Goal: Find specific page/section: Find specific page/section

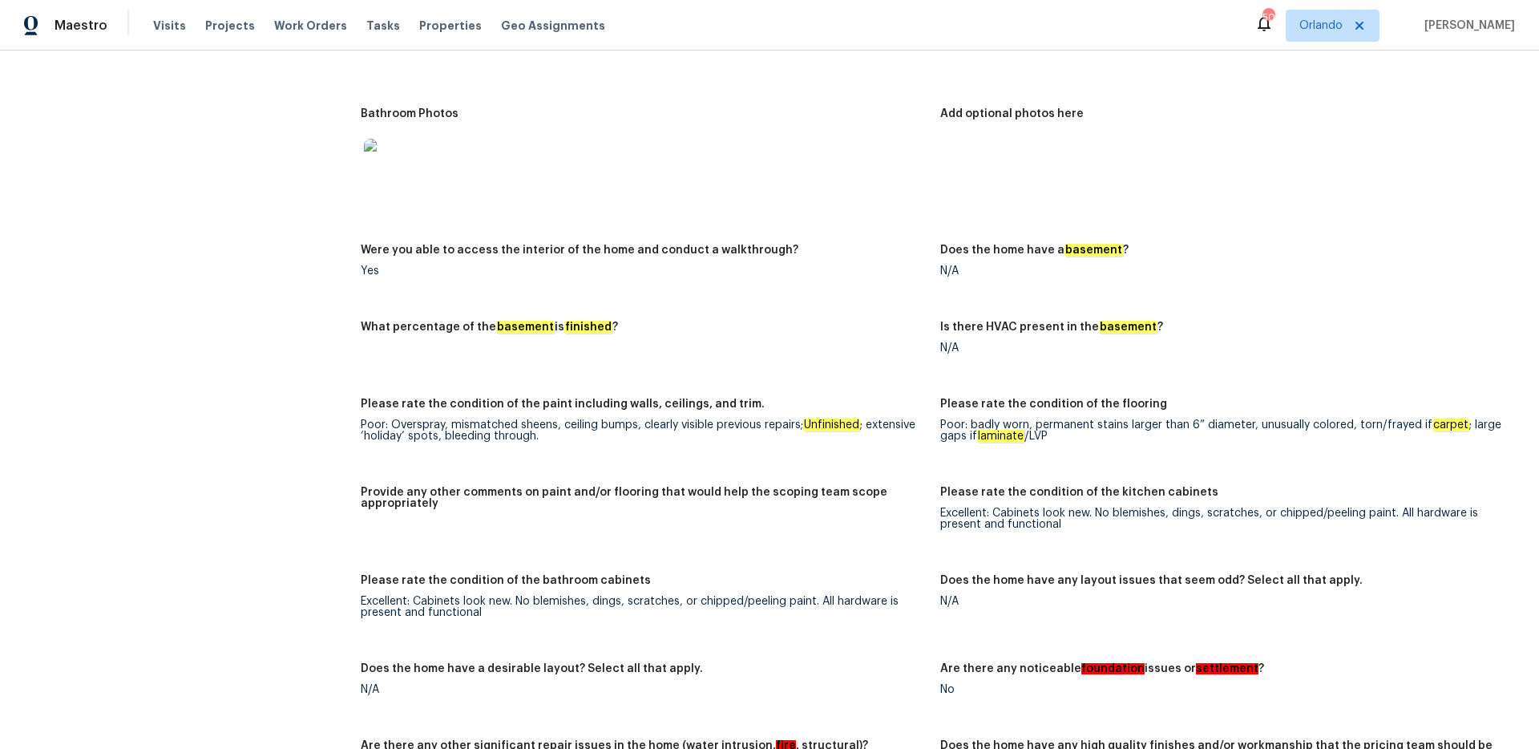
scroll to position [1453, 0]
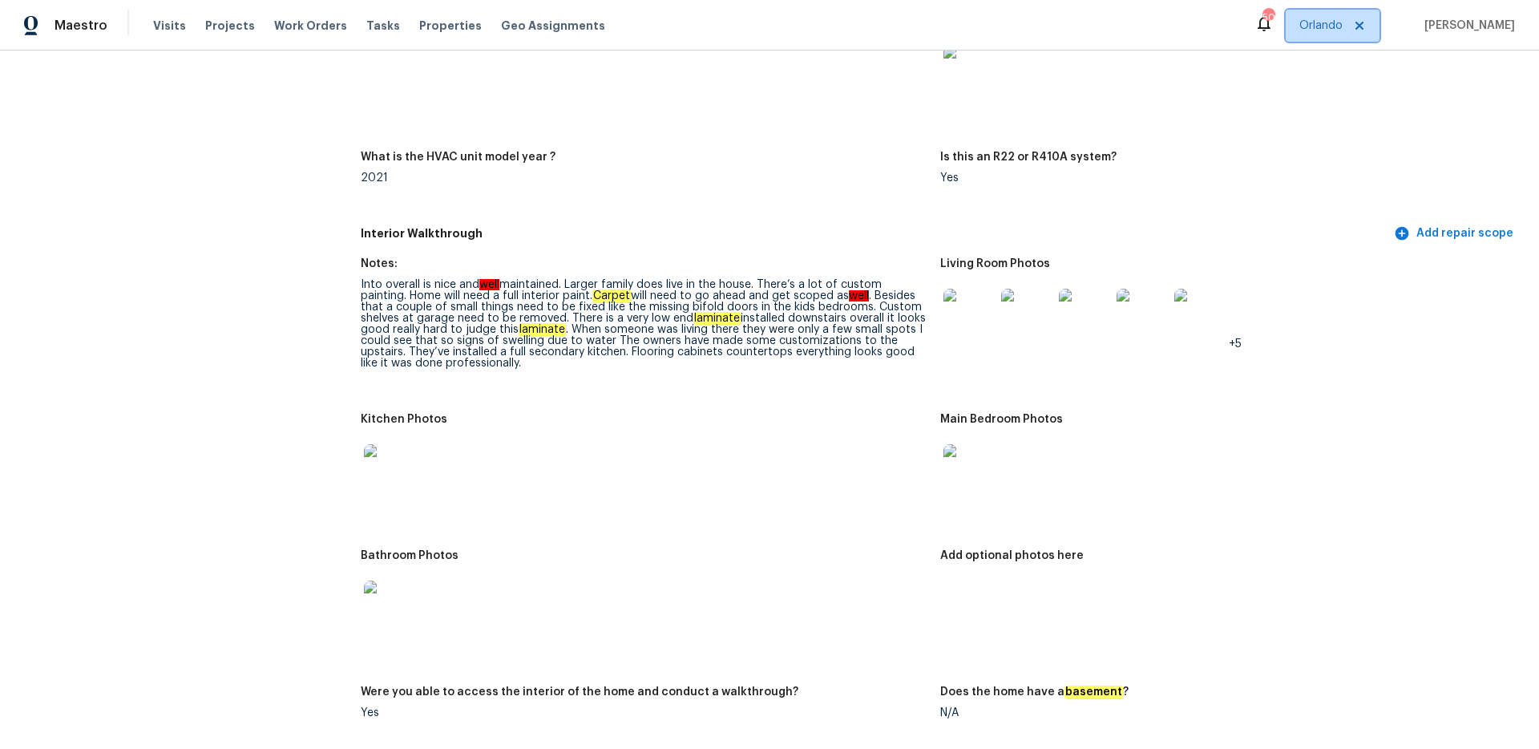
click at [1333, 27] on span "Orlando" at bounding box center [1321, 26] width 43 height 16
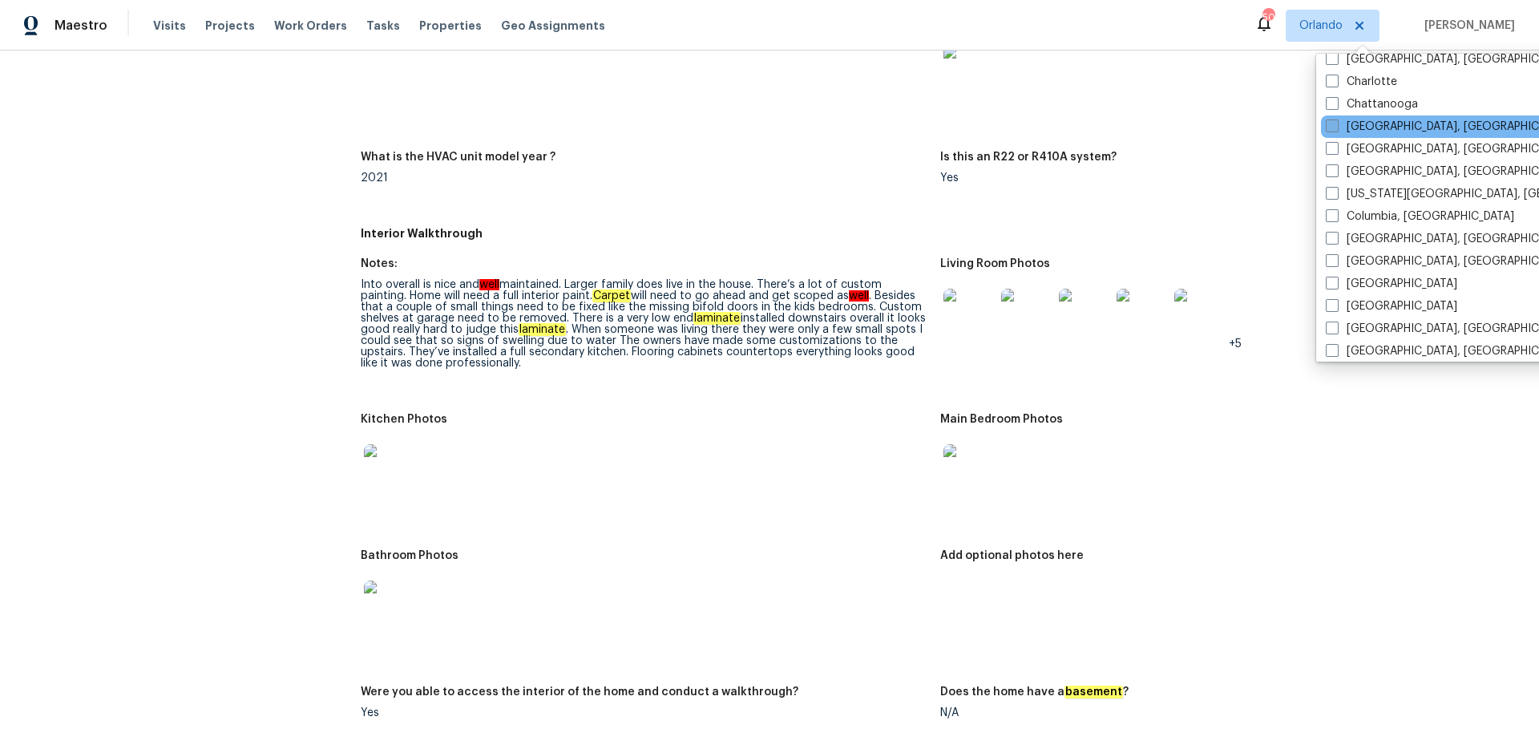
scroll to position [309, 0]
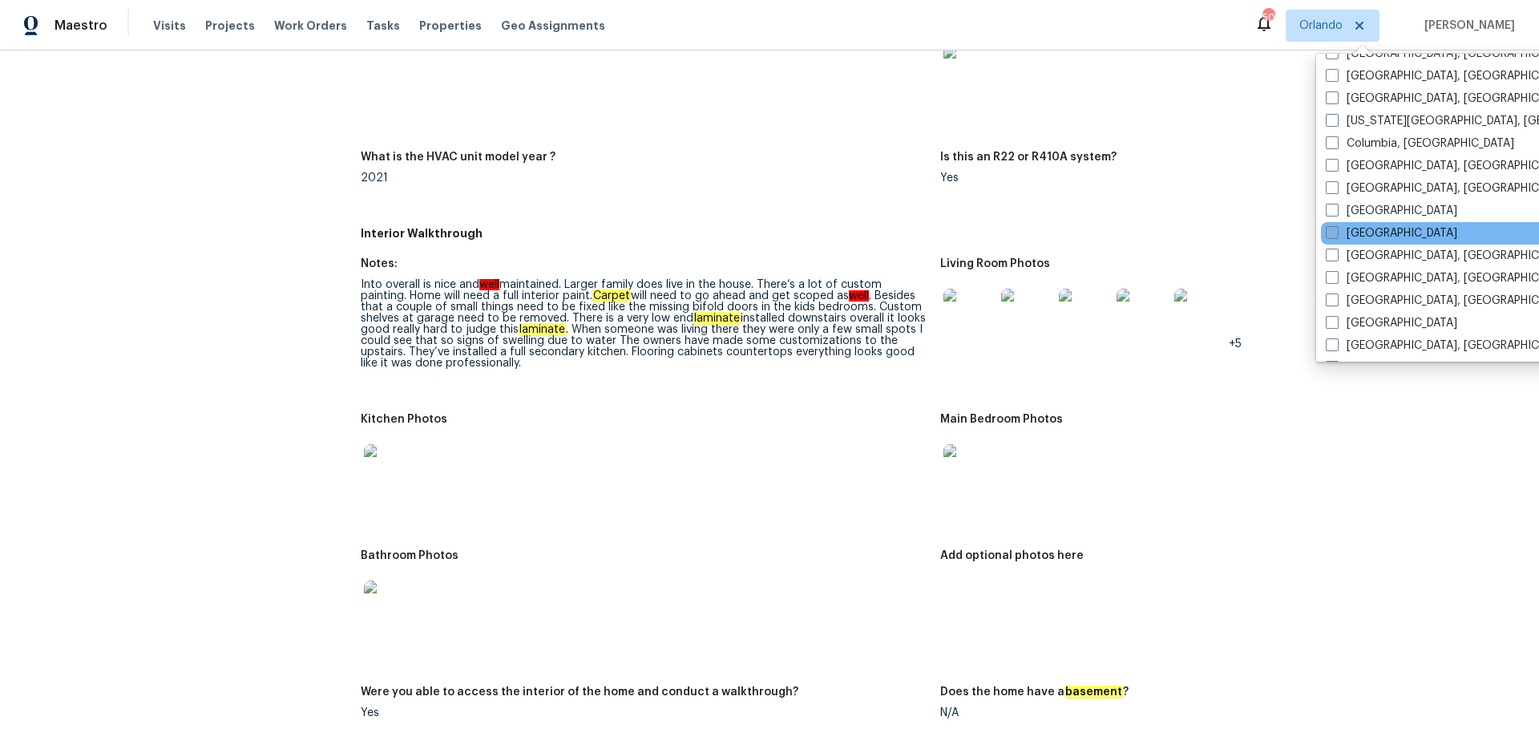
click at [1332, 230] on span at bounding box center [1332, 232] width 13 height 13
click at [1332, 230] on input "[GEOGRAPHIC_DATA]" at bounding box center [1331, 230] width 10 height 10
checkbox input "true"
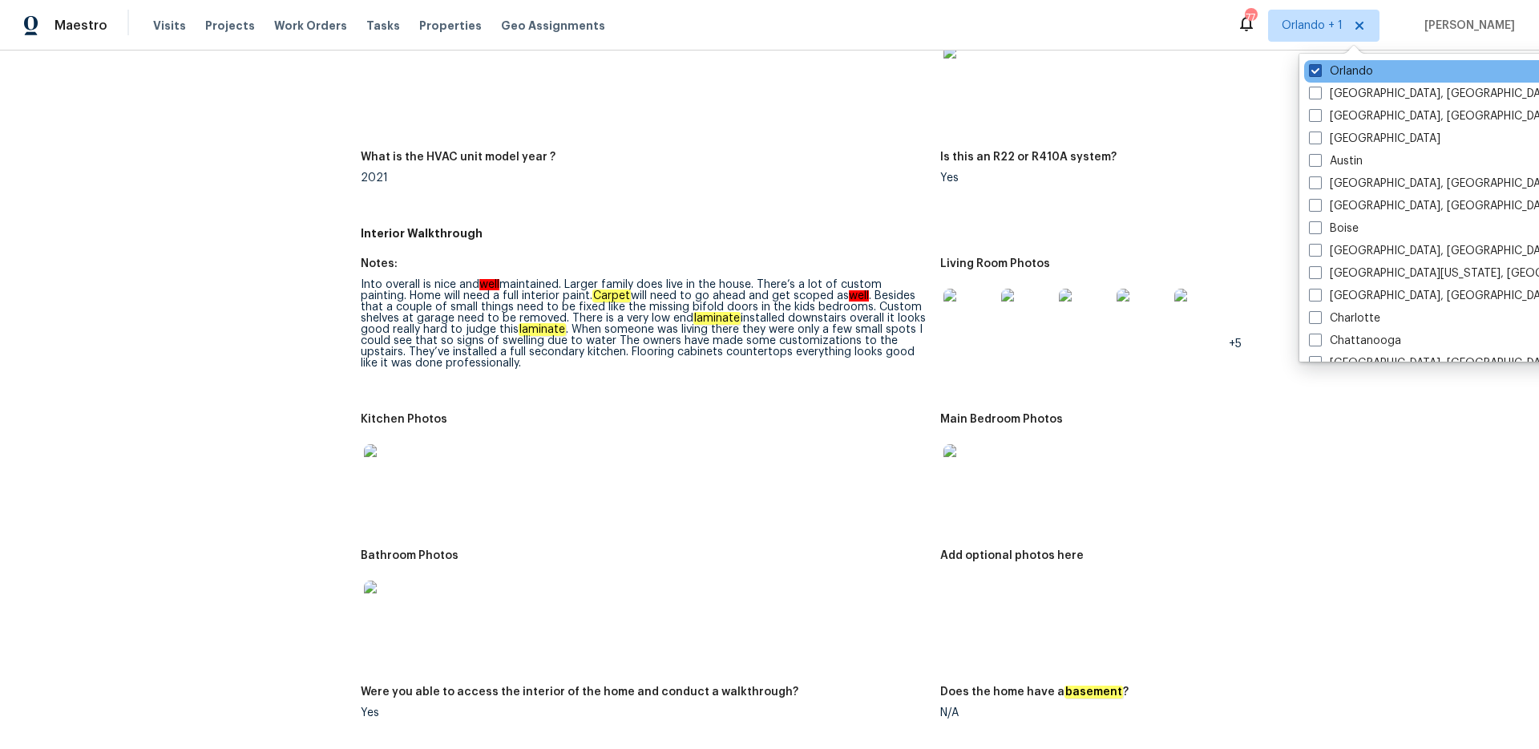
click at [1324, 71] on label "Orlando" at bounding box center [1341, 71] width 64 height 16
click at [1320, 71] on input "Orlando" at bounding box center [1314, 68] width 10 height 10
checkbox input "false"
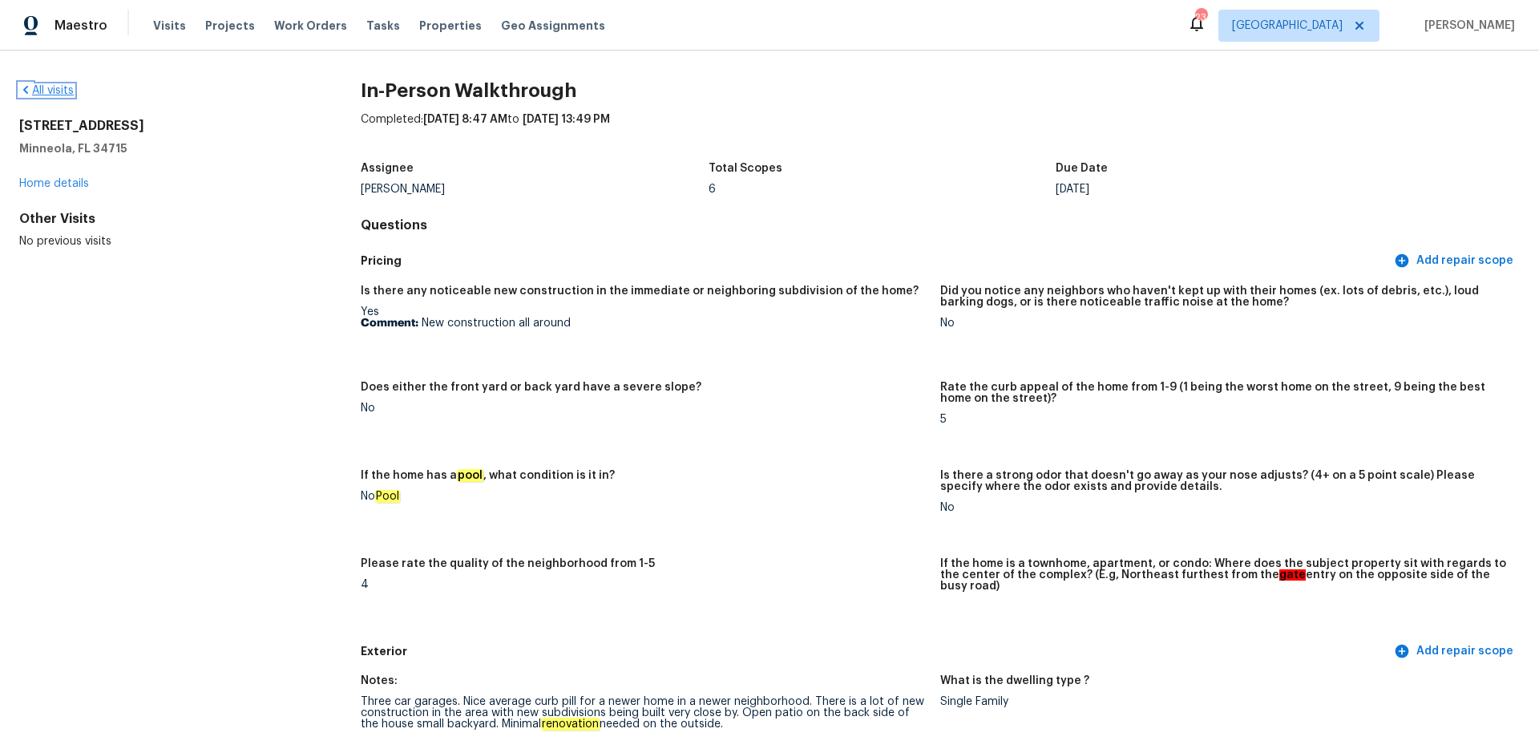
click at [51, 94] on link "All visits" at bounding box center [46, 90] width 55 height 11
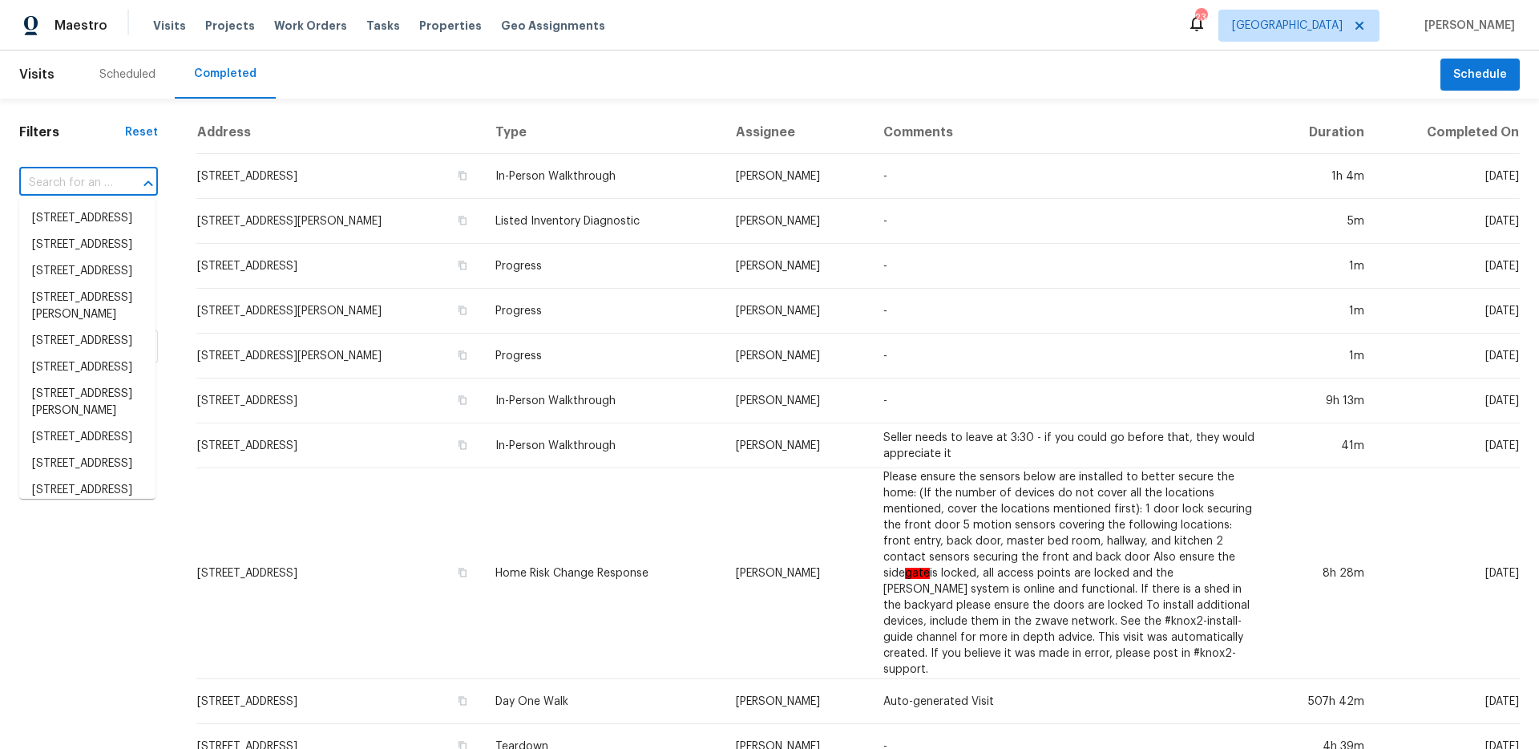
click at [85, 184] on input "text" at bounding box center [66, 183] width 94 height 25
paste input "2618 Settlers Pl"
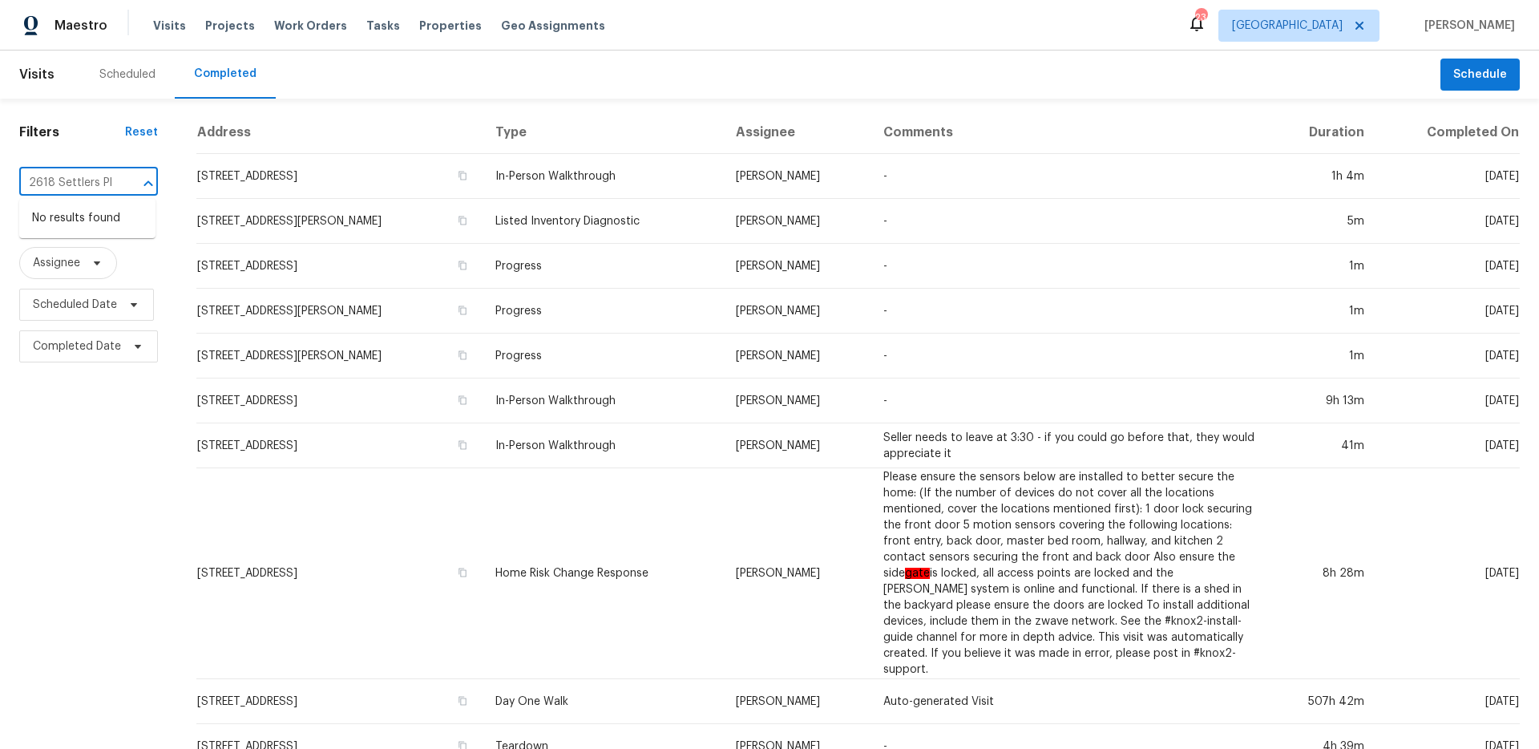
type input "2618 Settlers Pl"
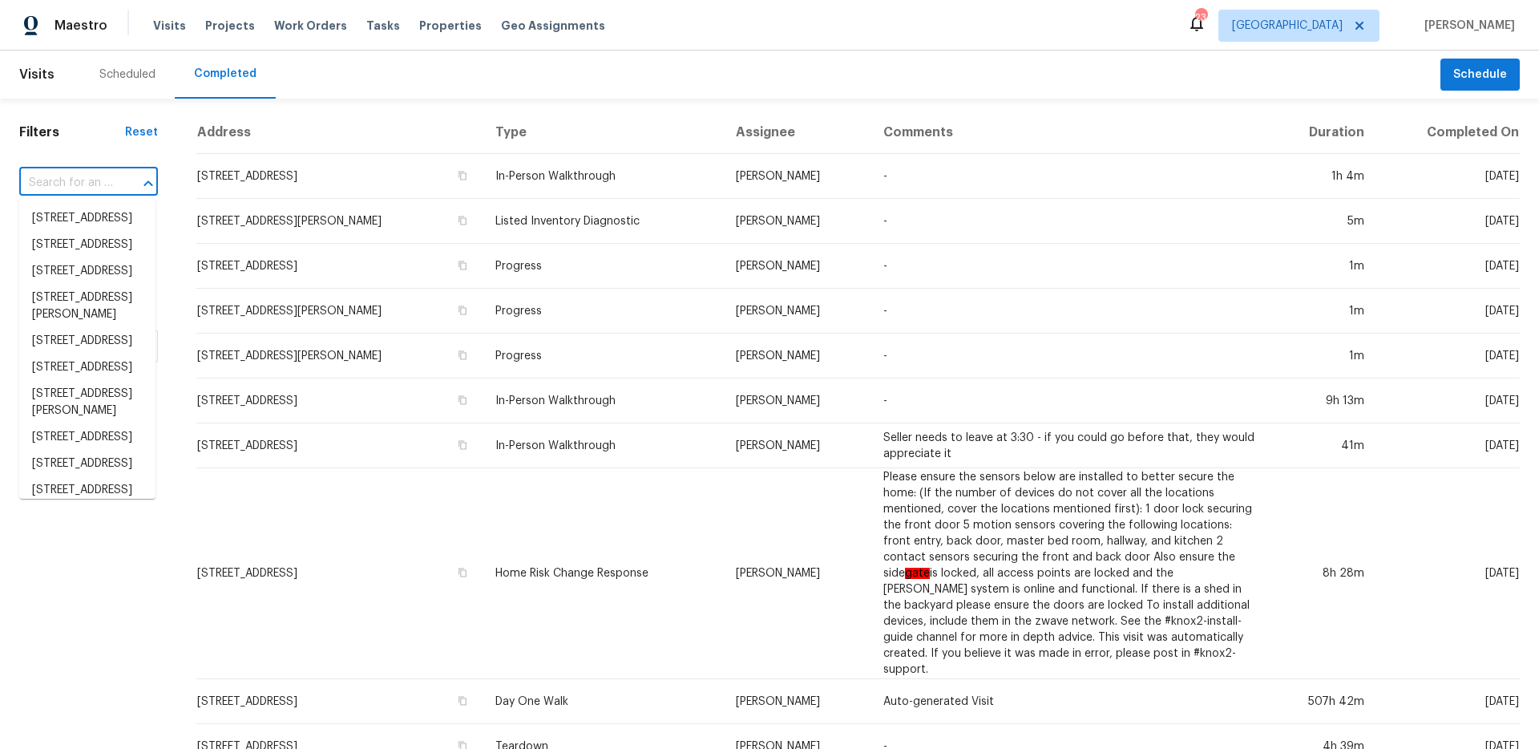
click at [68, 188] on input "text" at bounding box center [66, 183] width 94 height 25
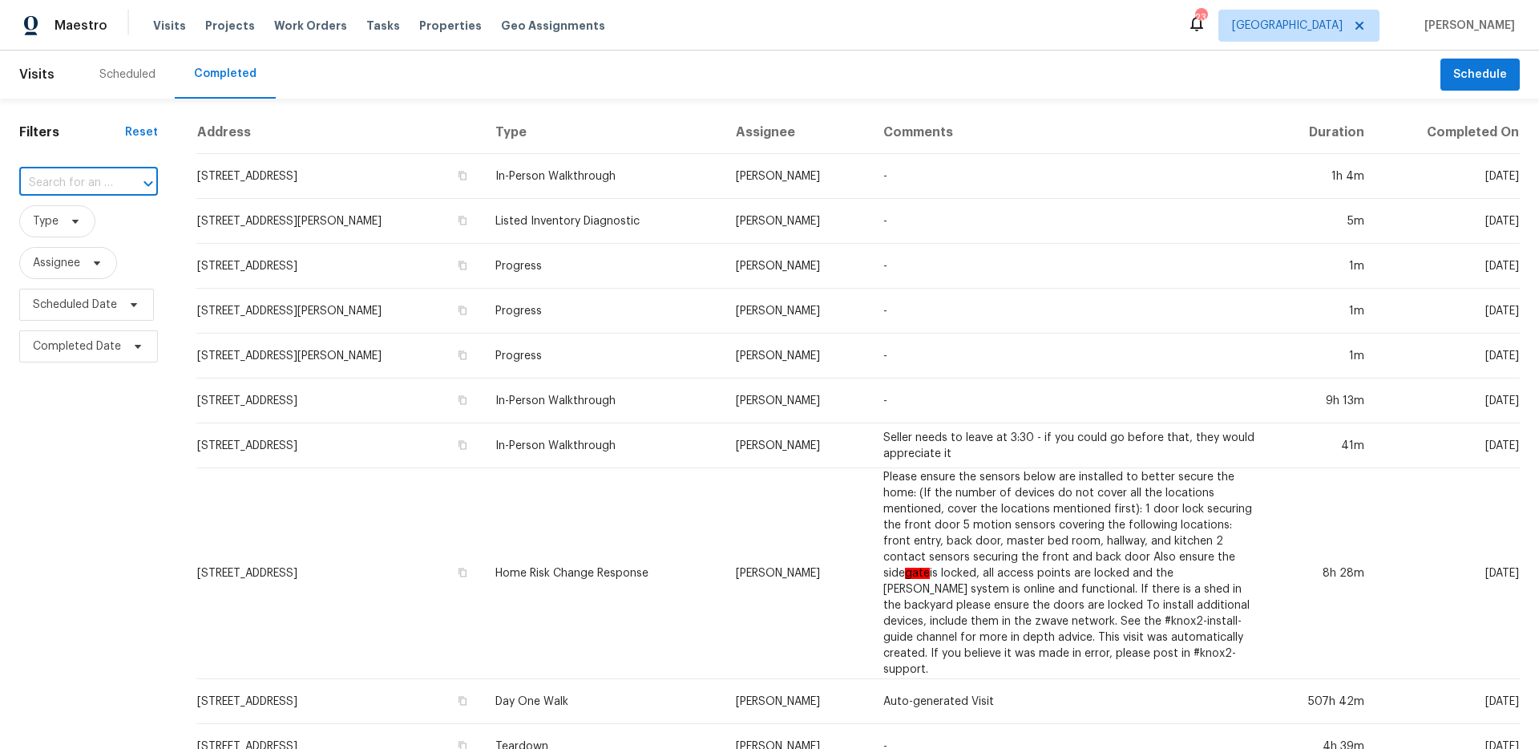
paste input "[STREET_ADDRESS]"
type input "[STREET_ADDRESS]"
click at [102, 228] on li "[STREET_ADDRESS]" at bounding box center [87, 218] width 136 height 26
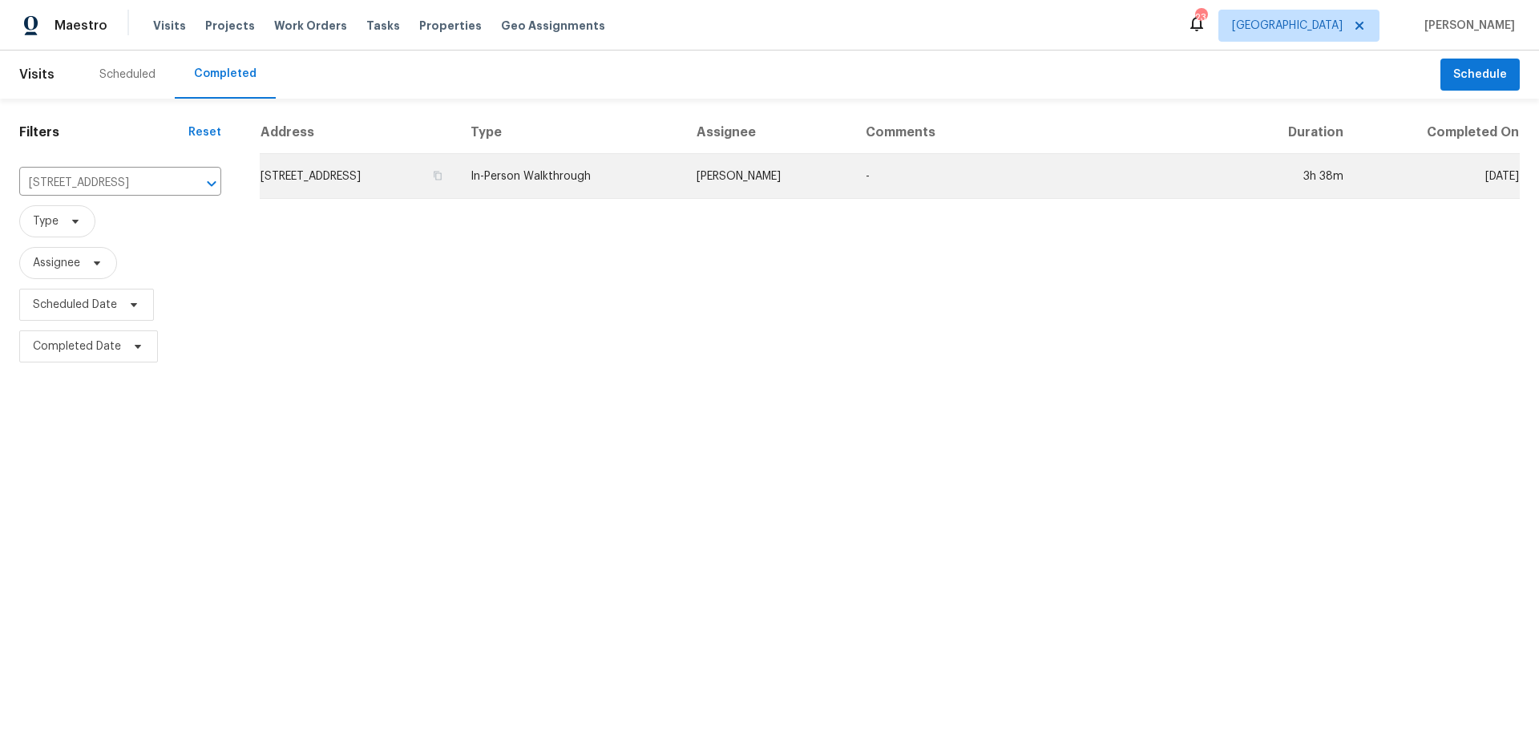
click at [458, 188] on td "[STREET_ADDRESS]" at bounding box center [359, 176] width 198 height 45
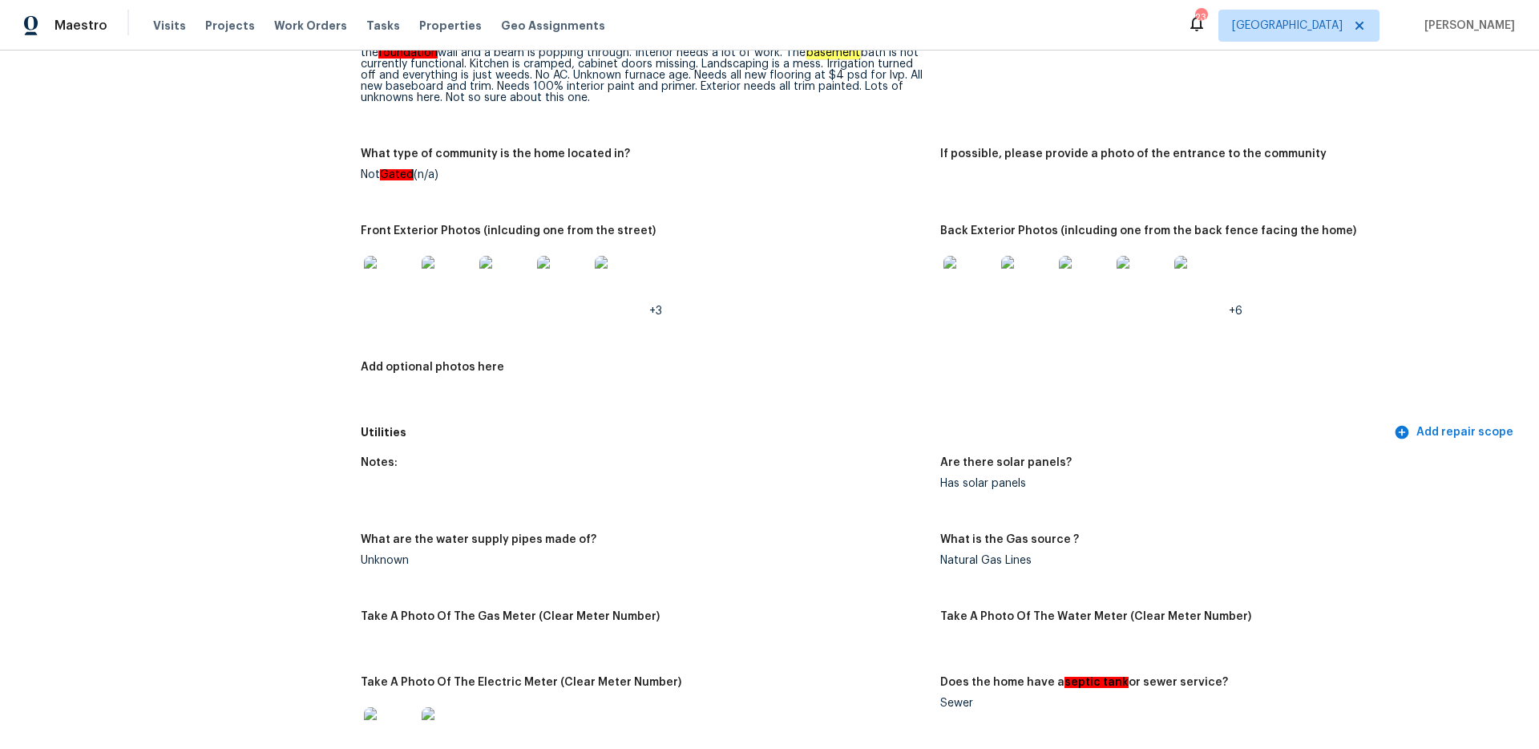
scroll to position [601, 0]
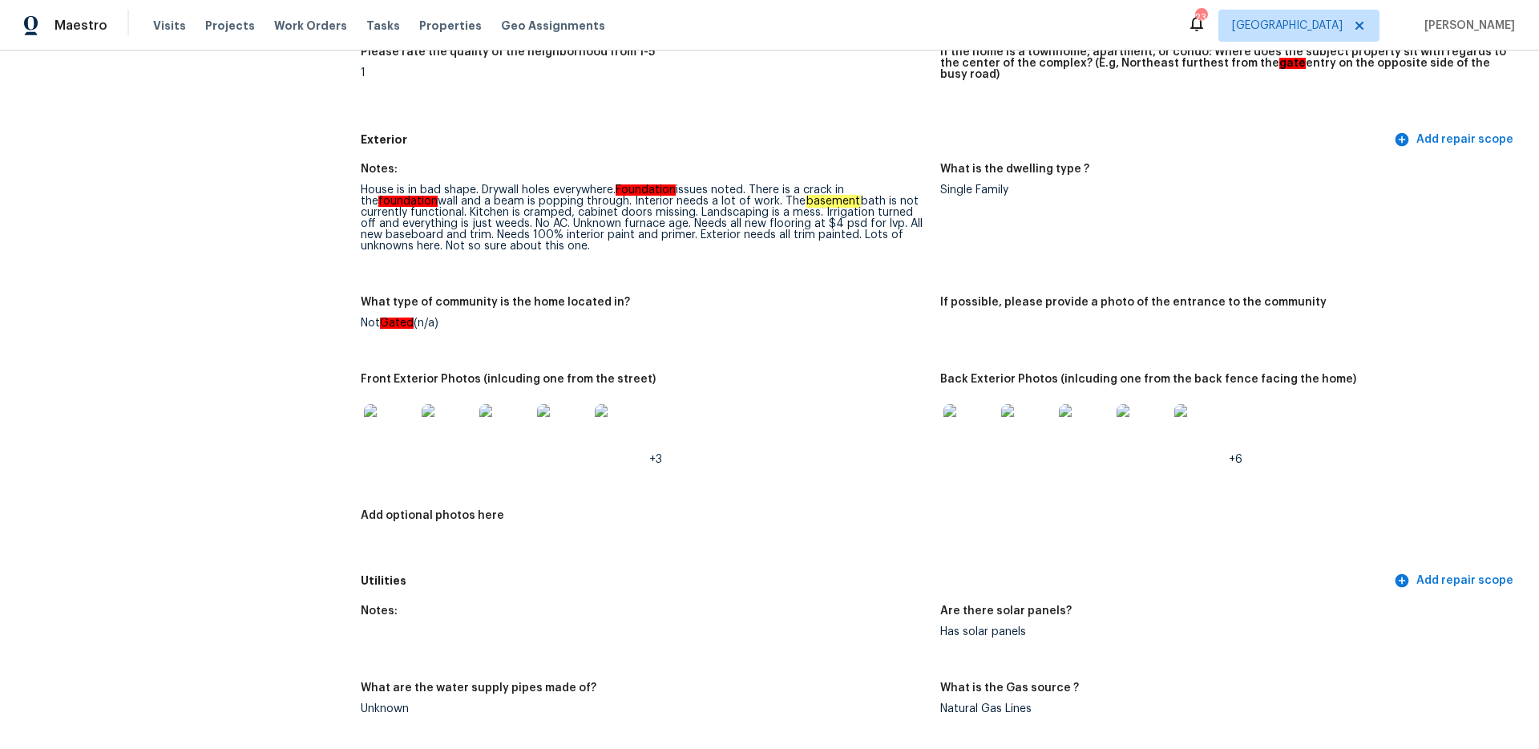
click at [971, 415] on img at bounding box center [969, 429] width 51 height 51
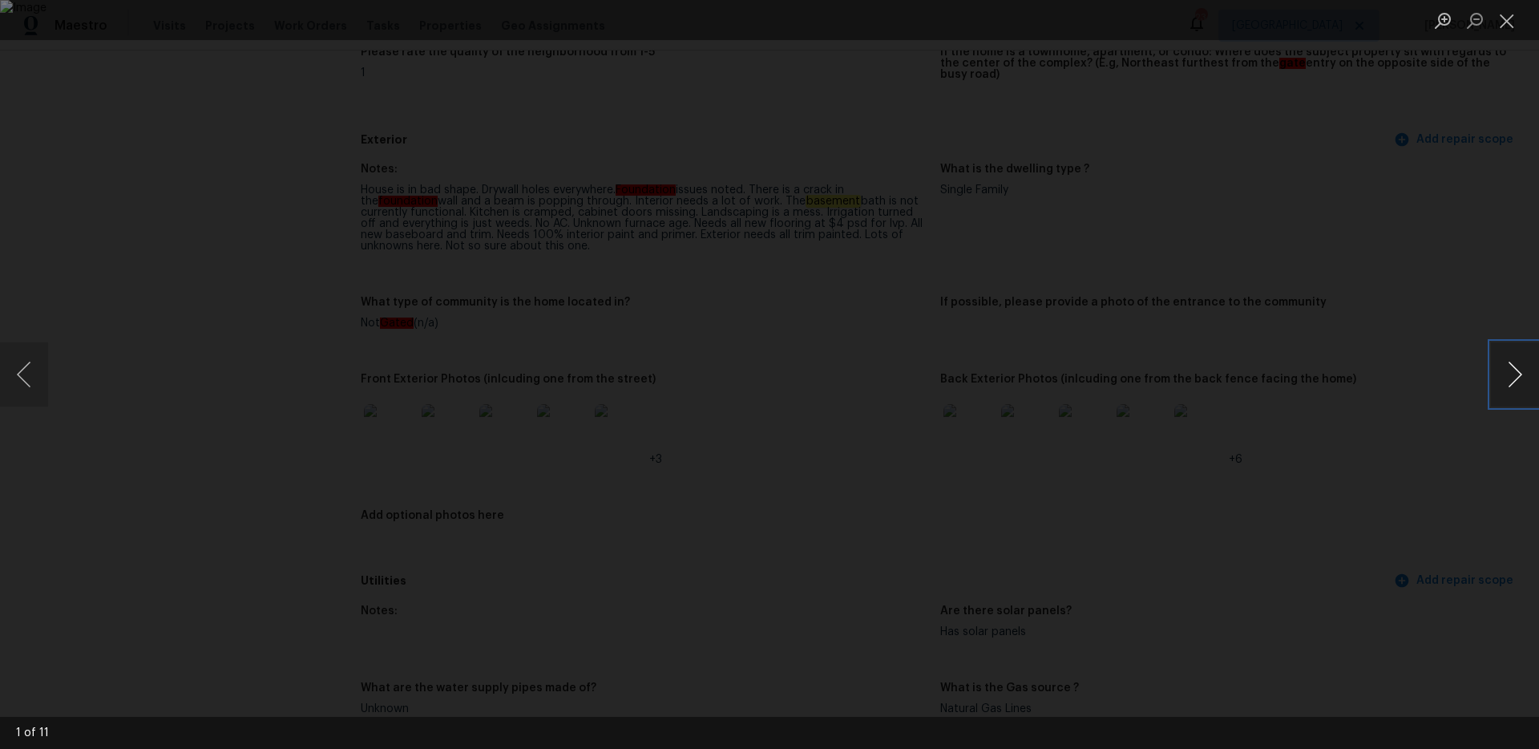
click at [1505, 381] on button "Next image" at bounding box center [1515, 374] width 48 height 64
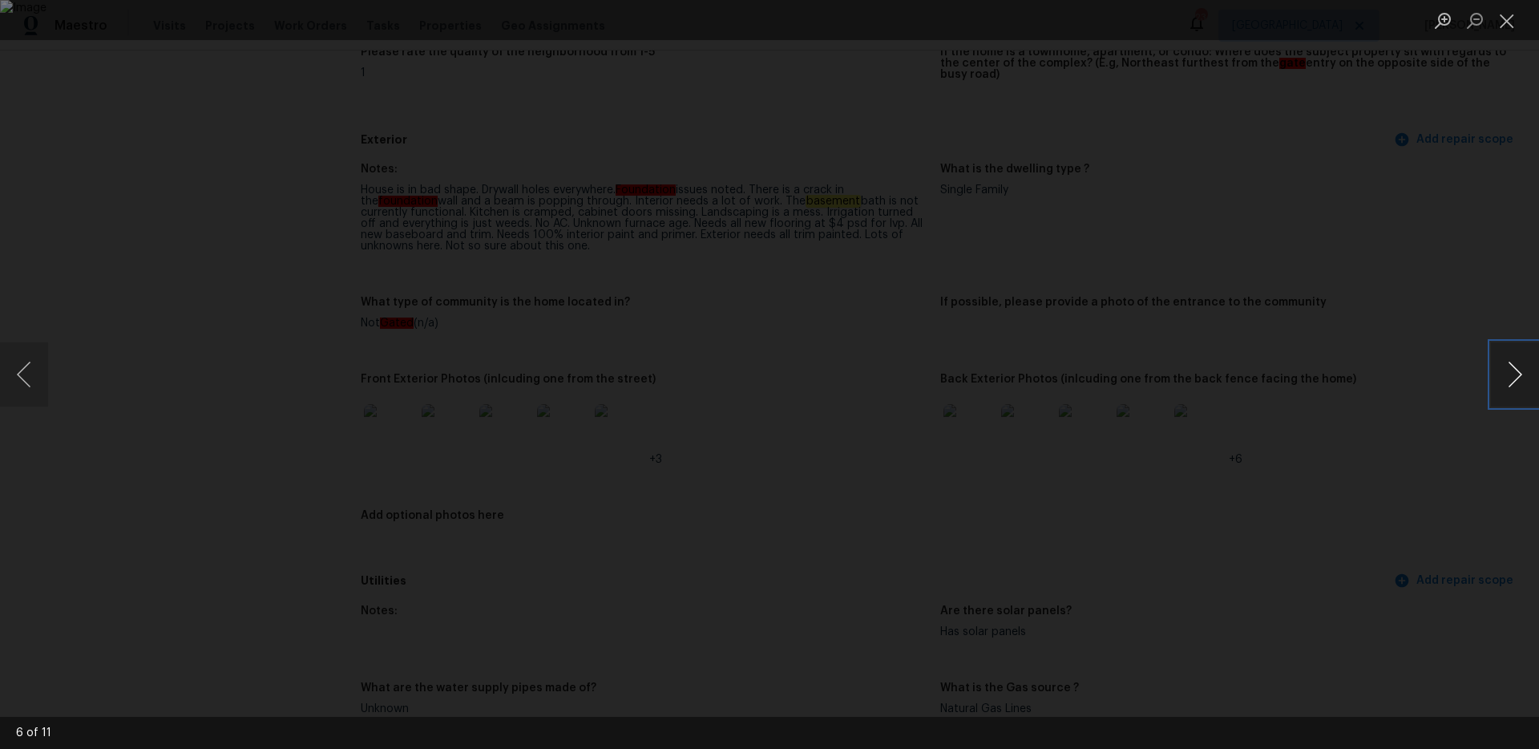
click at [1505, 381] on button "Next image" at bounding box center [1515, 374] width 48 height 64
click at [1502, 30] on button "Close lightbox" at bounding box center [1507, 20] width 32 height 28
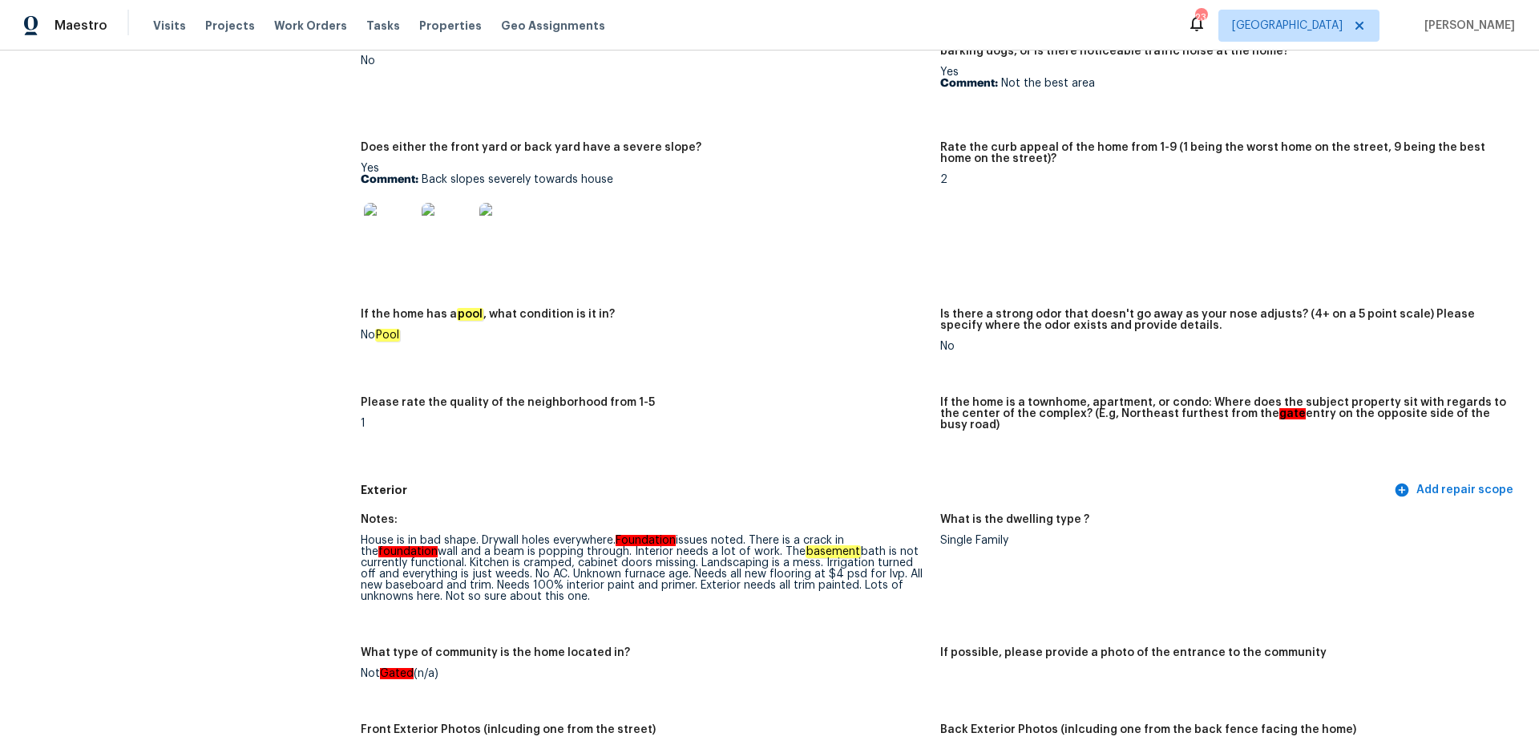
scroll to position [355, 0]
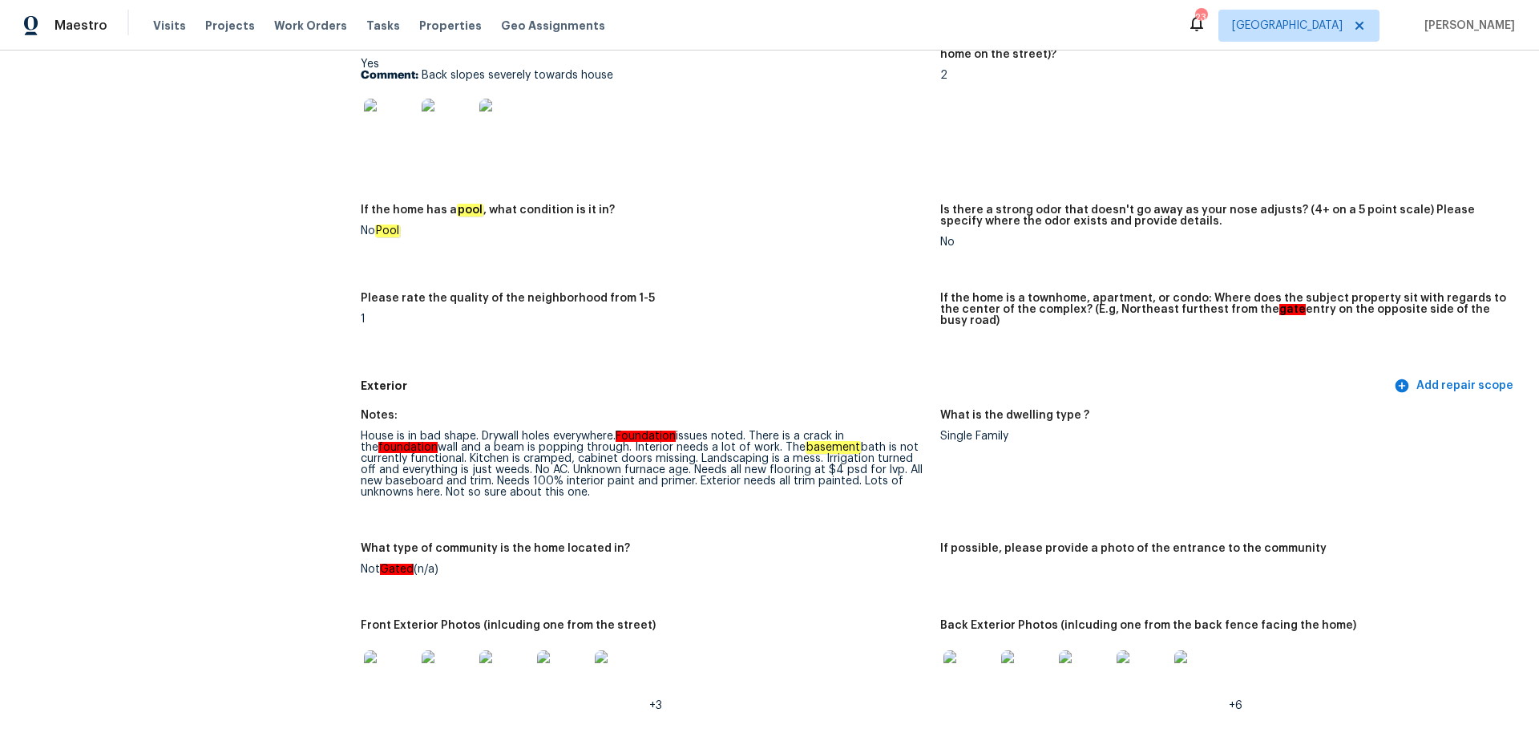
click at [1021, 661] on img at bounding box center [1026, 675] width 51 height 51
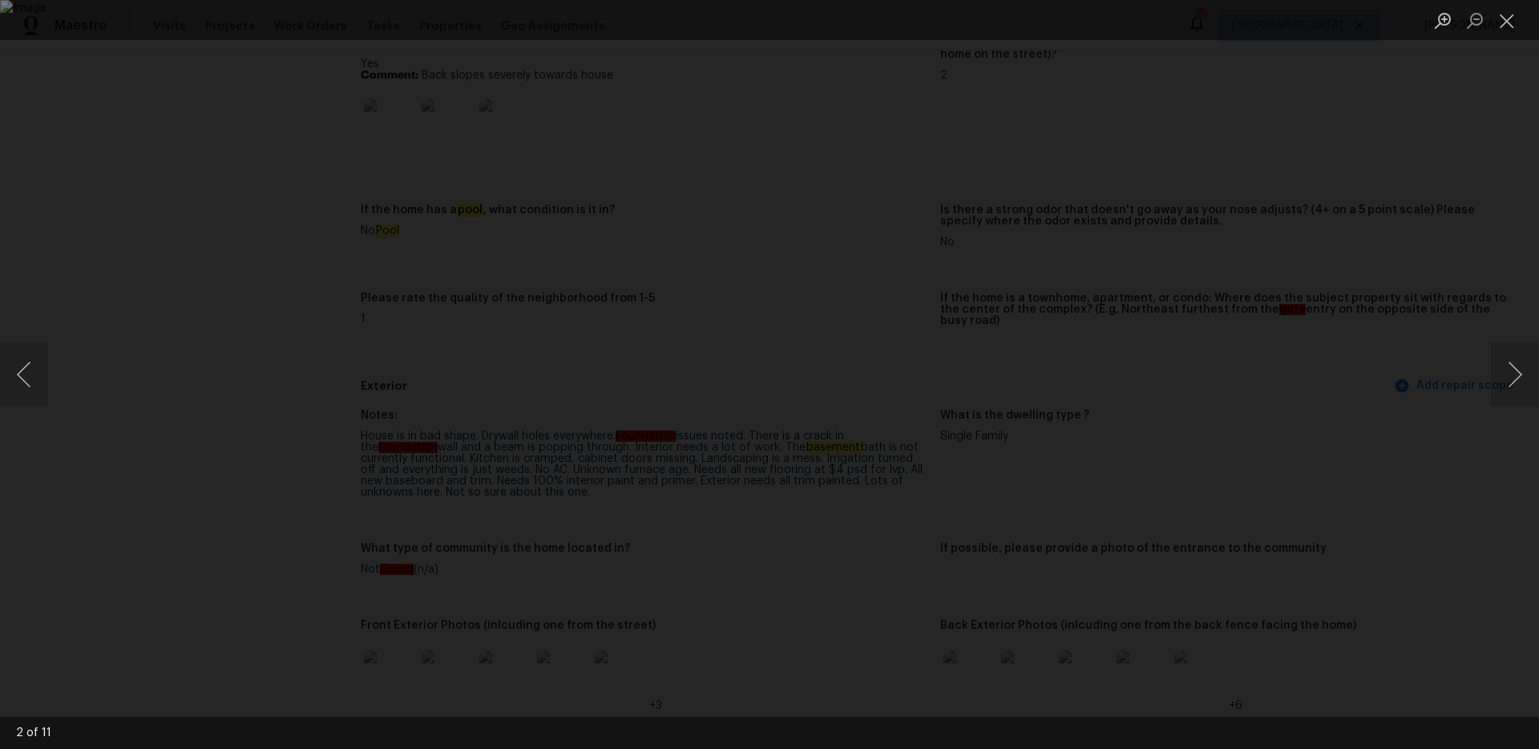
click at [1227, 374] on div "Lightbox" at bounding box center [769, 374] width 1539 height 749
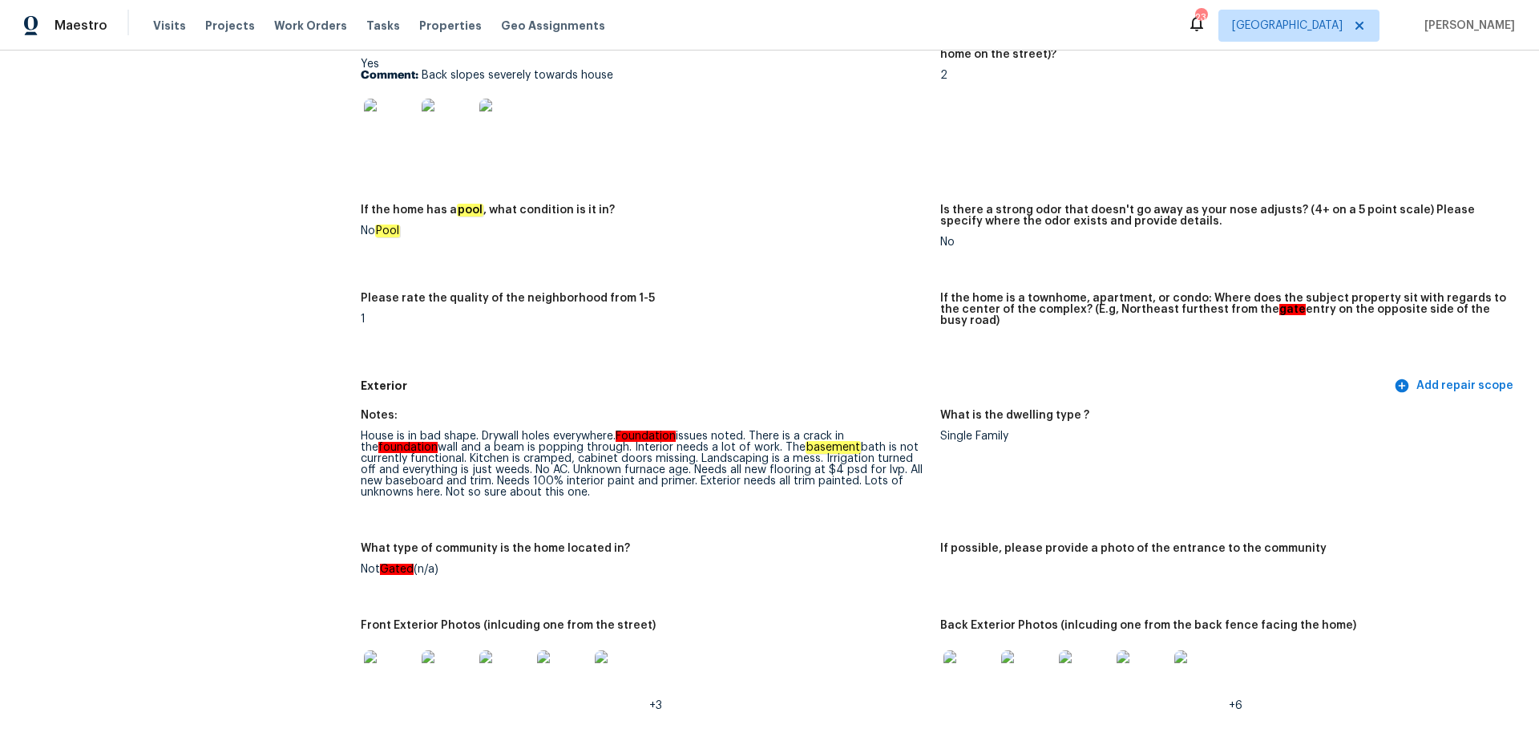
click at [464, 124] on img at bounding box center [447, 124] width 51 height 51
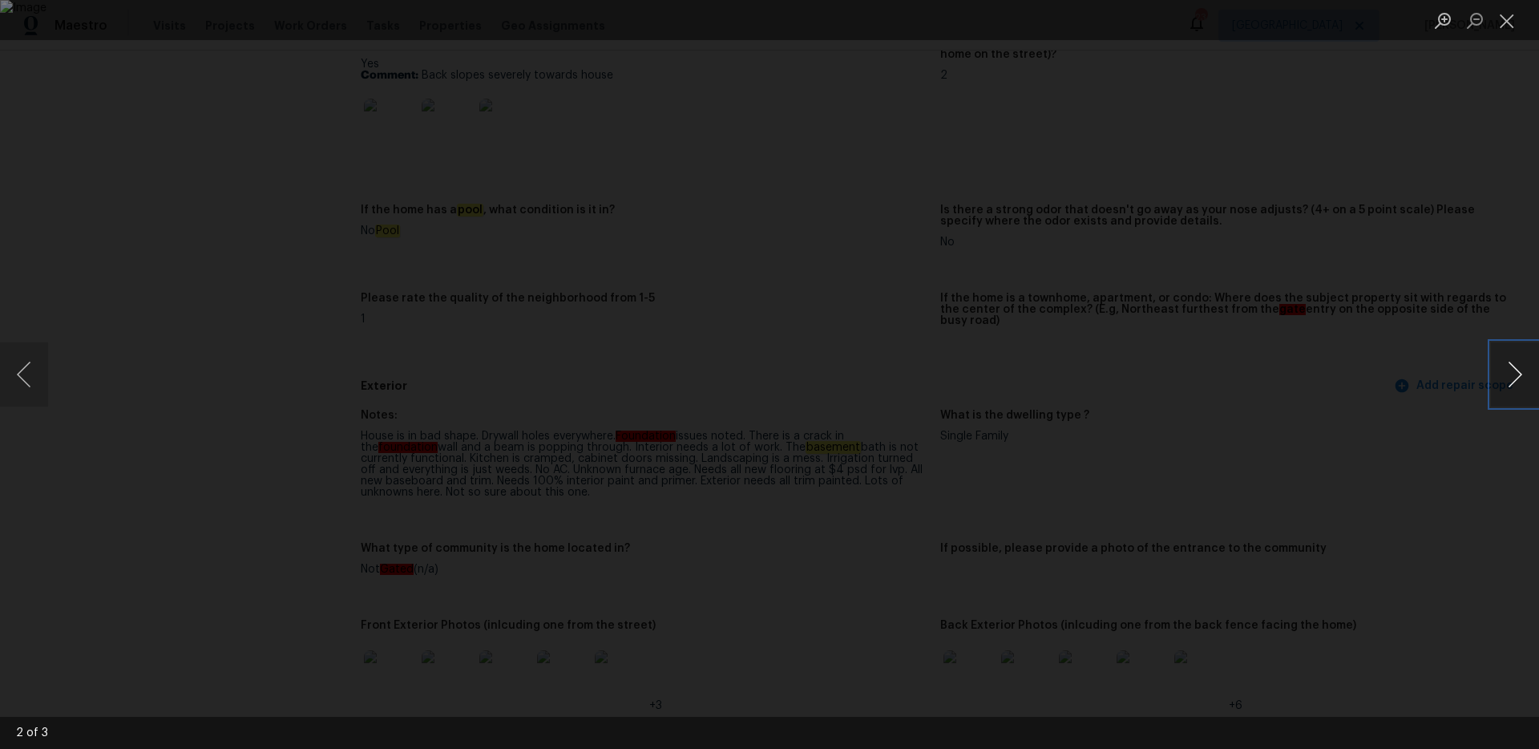
click at [1498, 383] on button "Next image" at bounding box center [1515, 374] width 48 height 64
click at [1498, 382] on button "Next image" at bounding box center [1515, 374] width 48 height 64
click at [777, 338] on img "Lightbox" at bounding box center [769, 374] width 1539 height 749
click at [1284, 520] on div "Lightbox" at bounding box center [769, 374] width 1539 height 749
